Goal: Task Accomplishment & Management: Use online tool/utility

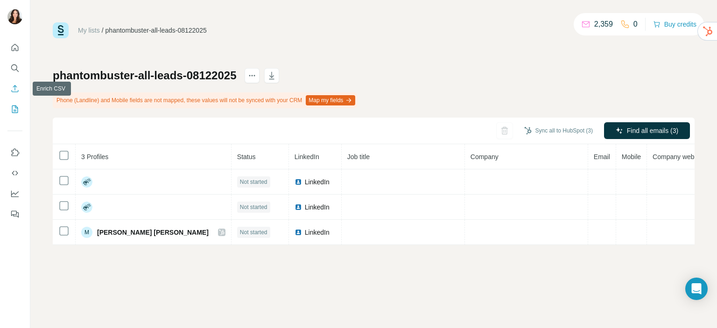
click at [14, 91] on icon "Enrich CSV" at bounding box center [15, 88] width 7 height 7
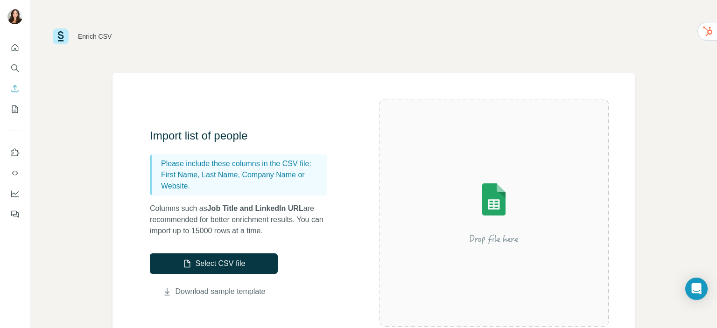
click at [193, 291] on link "Download sample template" at bounding box center [220, 291] width 90 height 11
click at [210, 264] on button "Select CSV file" at bounding box center [214, 263] width 128 height 21
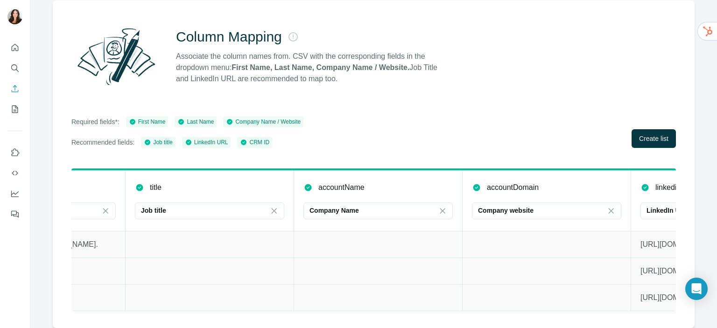
scroll to position [0, 581]
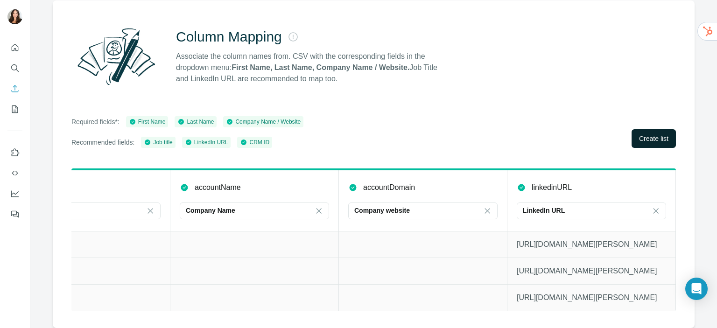
click at [641, 134] on span "Create list" at bounding box center [653, 138] width 29 height 9
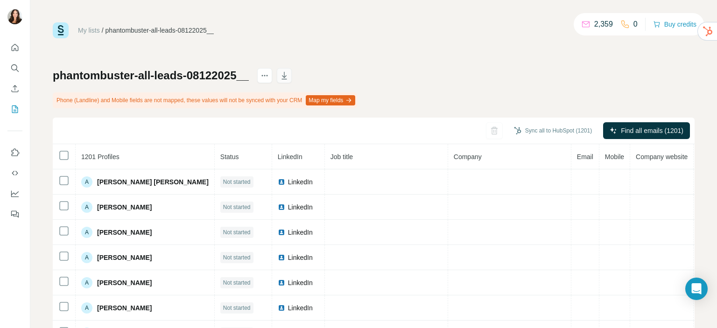
click at [289, 73] on icon "button" at bounding box center [283, 75] width 9 height 9
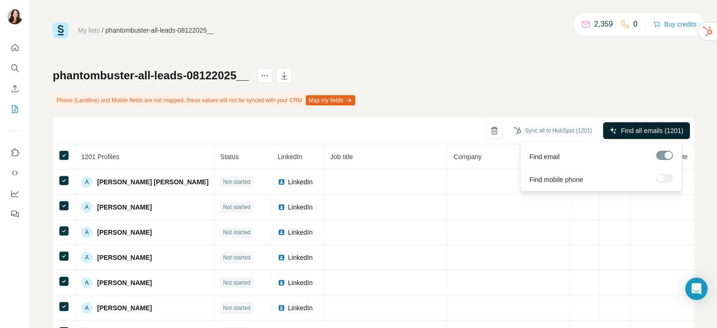
click at [638, 131] on span "Find all emails (1201)" at bounding box center [651, 130] width 63 height 9
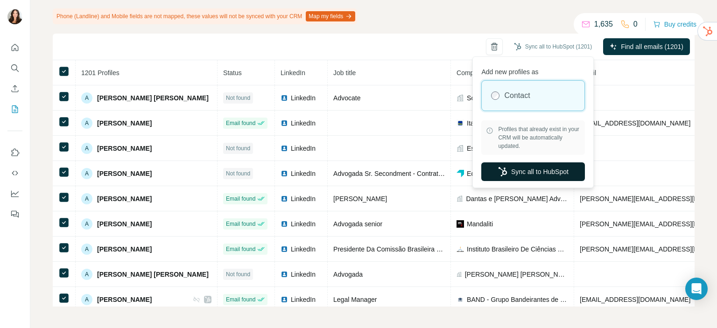
click at [511, 176] on button "Sync all to HubSpot" at bounding box center [533, 171] width 104 height 19
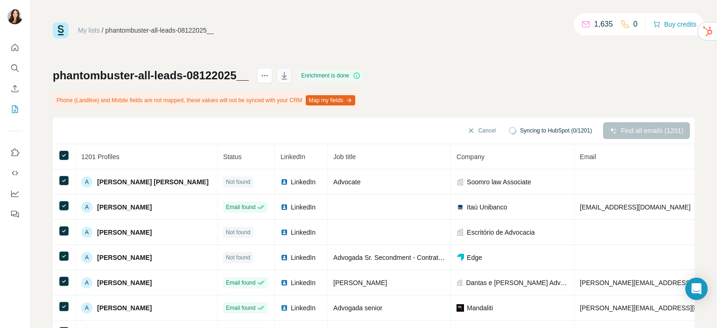
click at [287, 72] on icon "button" at bounding box center [283, 75] width 9 height 9
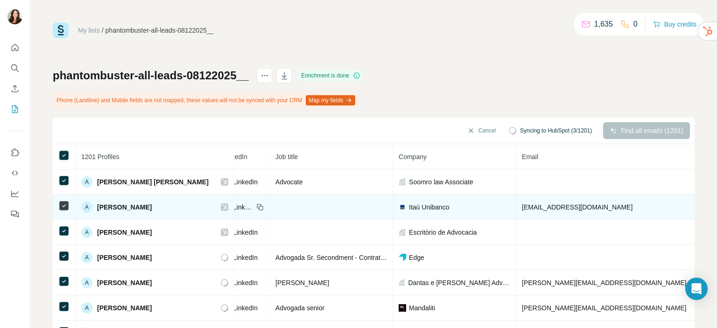
scroll to position [0, 249]
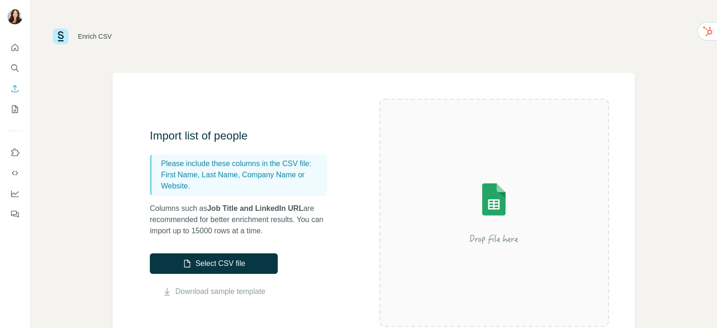
click at [172, 253] on button "Select CSV file" at bounding box center [214, 263] width 128 height 21
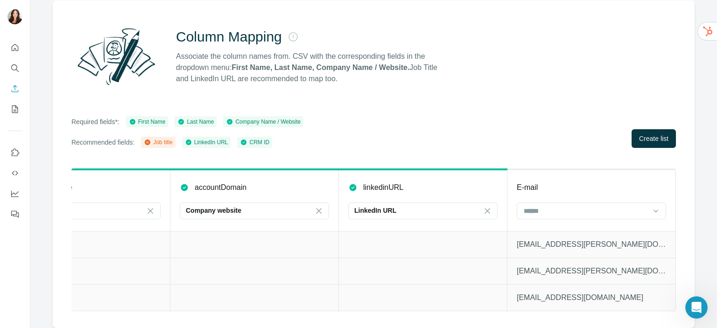
scroll to position [0, 580]
click at [553, 206] on input at bounding box center [585, 211] width 126 height 10
click at [547, 182] on div "E-mail" at bounding box center [590, 187] width 149 height 11
click at [538, 207] on input at bounding box center [589, 211] width 126 height 10
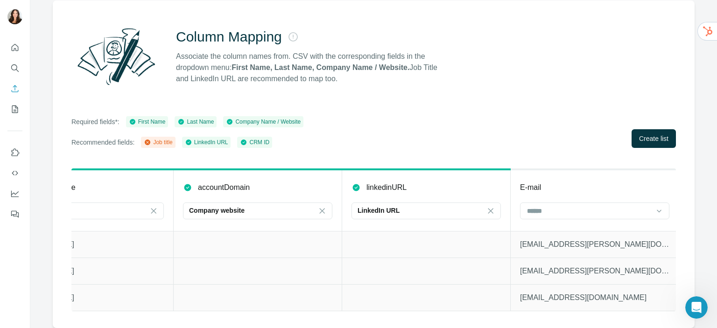
click at [520, 116] on div "Required fields*: First Name Last Name Company Name / Website Recommended field…" at bounding box center [373, 132] width 604 height 32
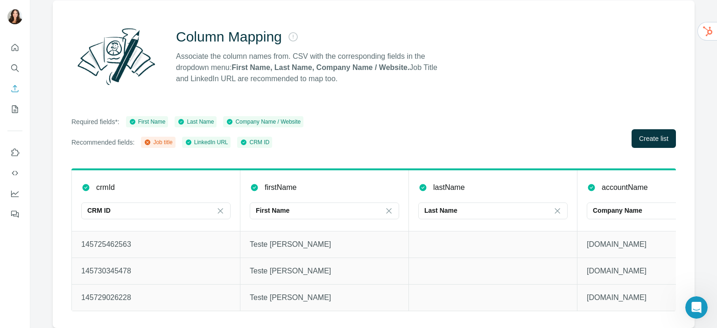
scroll to position [0, 0]
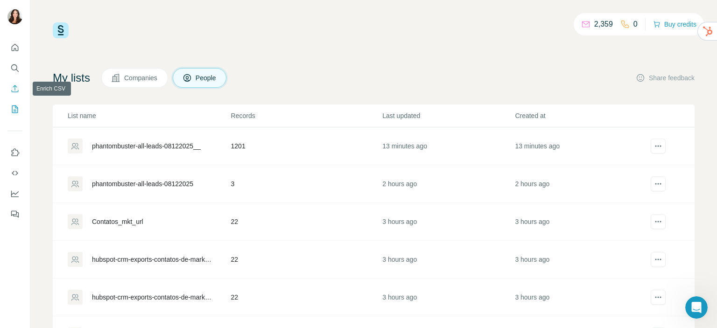
click at [12, 90] on icon "Enrich CSV" at bounding box center [15, 88] width 7 height 7
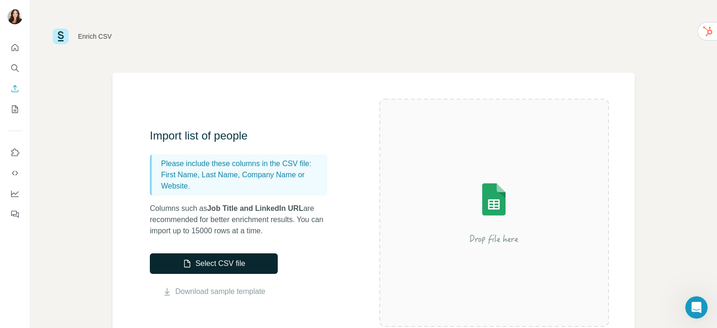
click at [224, 265] on button "Select CSV file" at bounding box center [214, 263] width 128 height 21
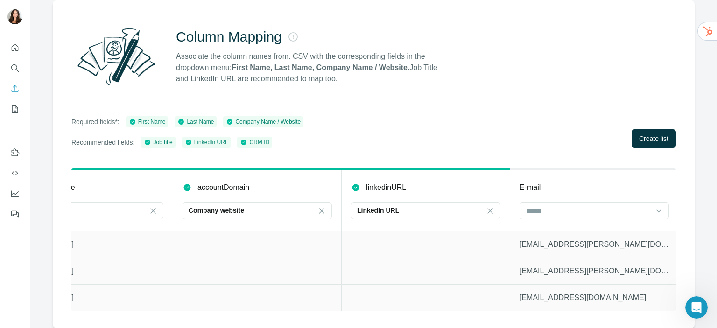
scroll to position [0, 750]
click at [553, 206] on input at bounding box center [585, 211] width 126 height 10
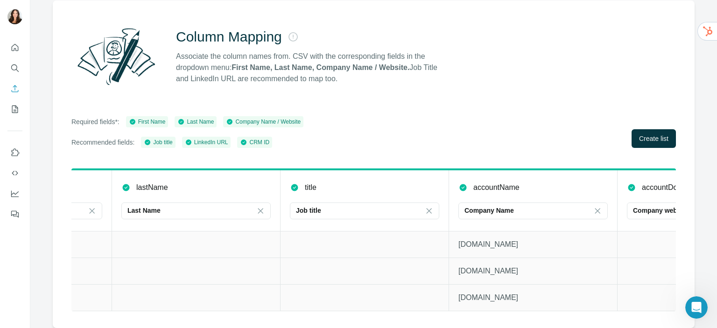
scroll to position [0, 302]
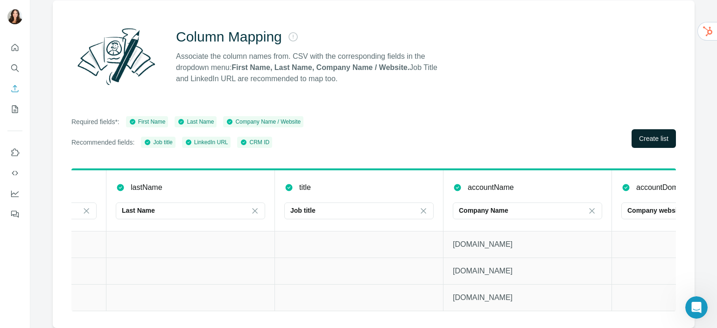
click at [654, 134] on span "Create list" at bounding box center [653, 138] width 29 height 9
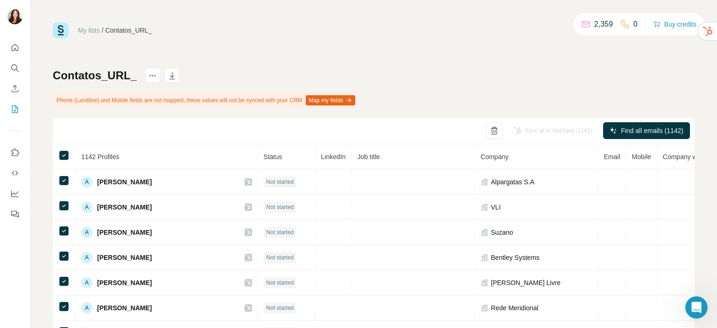
click at [321, 158] on span "LinkedIn" at bounding box center [333, 156] width 25 height 7
click at [407, 54] on div "My lists / Contatos_URL_ 2,359 0 Buy credits Contatos_URL_ Phone (Landline) and…" at bounding box center [373, 206] width 641 height 368
click at [146, 73] on button "actions" at bounding box center [152, 75] width 15 height 15
click at [173, 77] on icon "button" at bounding box center [171, 75] width 9 height 9
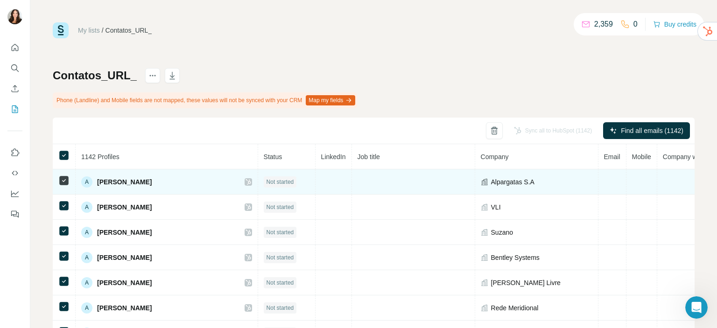
click at [283, 181] on td "Not started" at bounding box center [286, 181] width 57 height 25
click at [315, 181] on td at bounding box center [333, 181] width 36 height 25
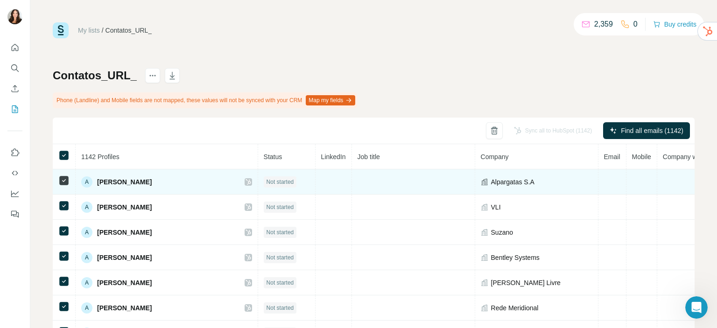
click at [266, 182] on span "Not started" at bounding box center [280, 182] width 28 height 8
